Goal: Book appointment/travel/reservation

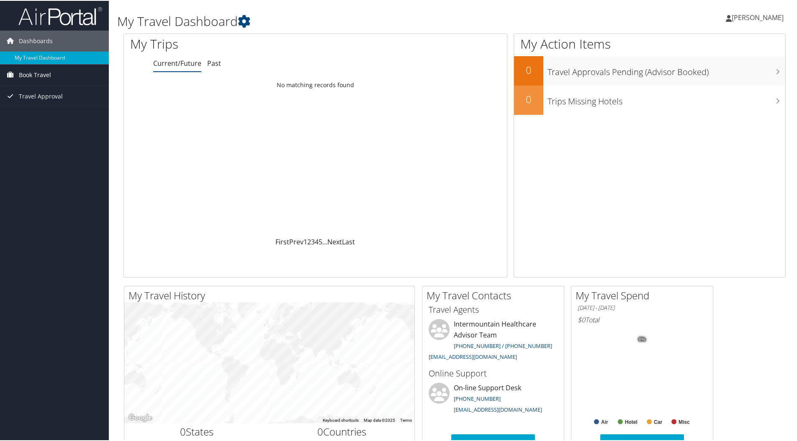
click at [47, 75] on span "Book Travel" at bounding box center [35, 74] width 32 height 21
click at [69, 105] on link "Book/Manage Online Trips" at bounding box center [54, 103] width 109 height 13
click at [34, 74] on span "Book Travel" at bounding box center [35, 74] width 32 height 21
click at [45, 75] on span "Book Travel" at bounding box center [35, 74] width 32 height 21
click at [773, 18] on span "[PERSON_NAME]" at bounding box center [758, 16] width 52 height 9
